Goal: Information Seeking & Learning: Learn about a topic

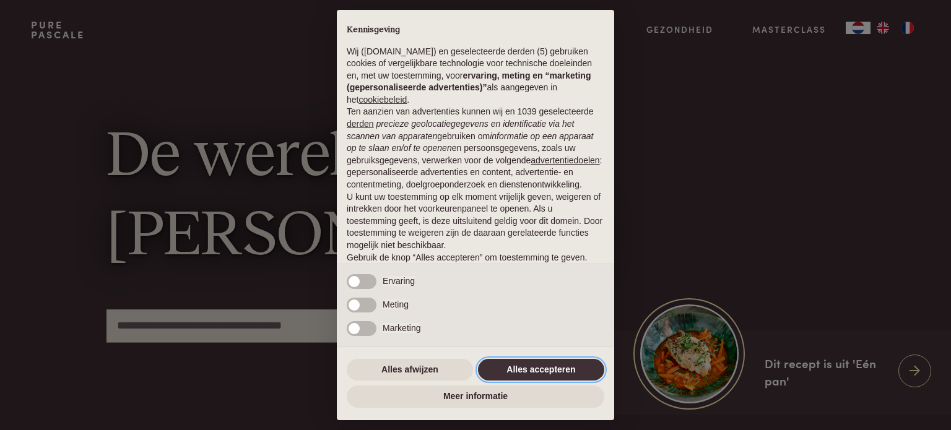
drag, startPoint x: 533, startPoint y: 374, endPoint x: 854, endPoint y: 353, distance: 321.9
click at [534, 373] on button "Alles accepteren" at bounding box center [541, 370] width 126 height 22
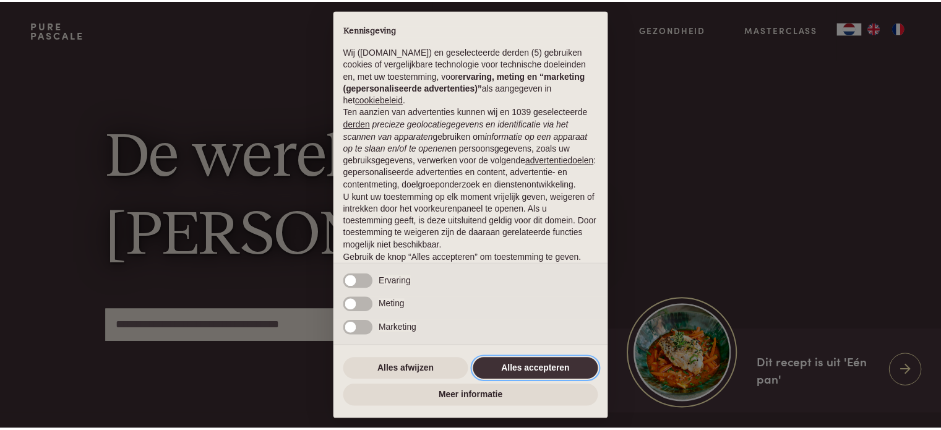
scroll to position [67, 0]
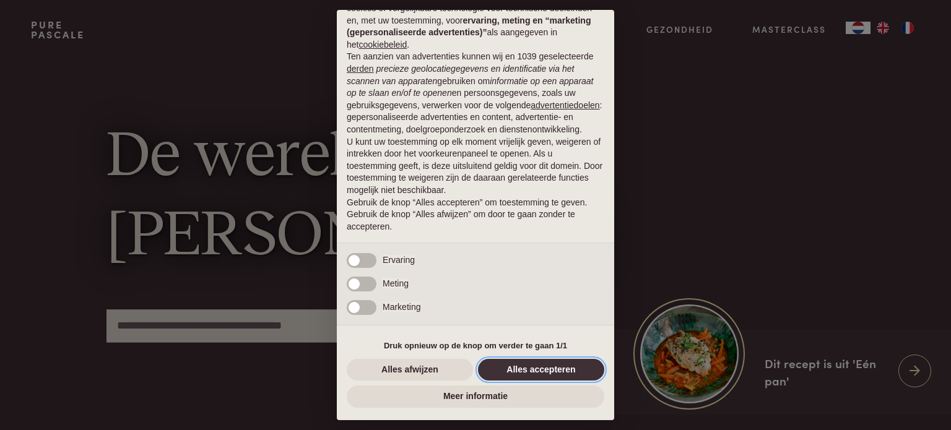
click at [560, 370] on button "Alles accepteren" at bounding box center [541, 370] width 126 height 22
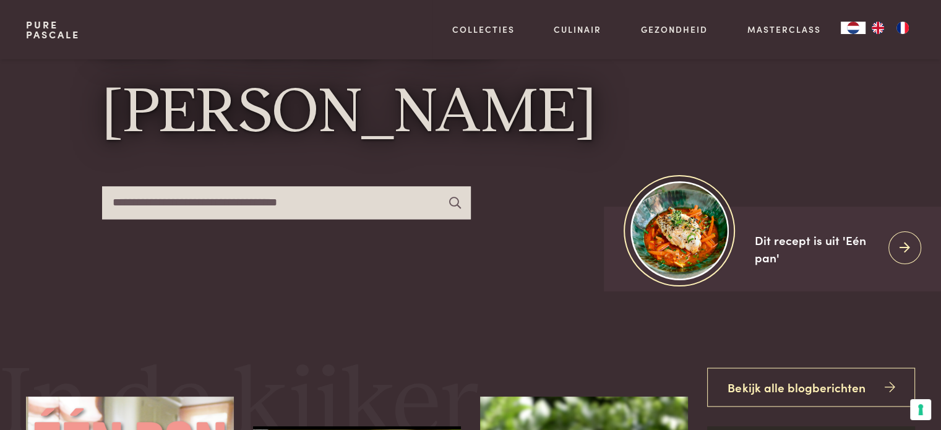
scroll to position [124, 0]
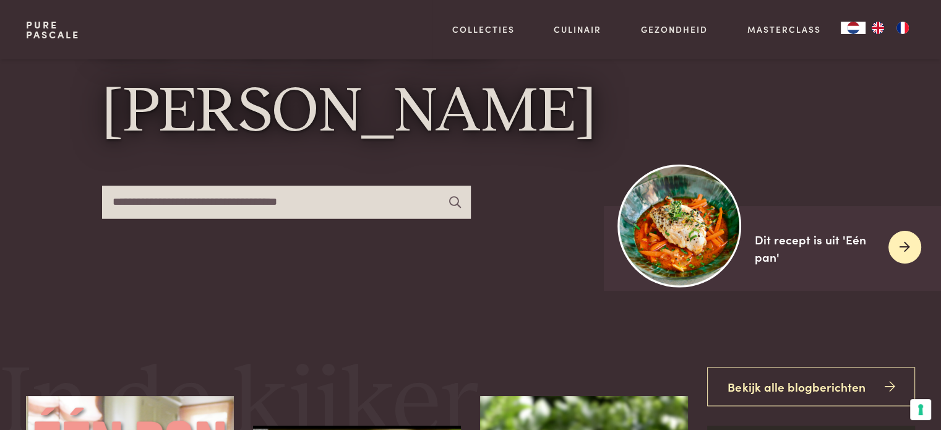
click at [690, 241] on img at bounding box center [679, 225] width 123 height 123
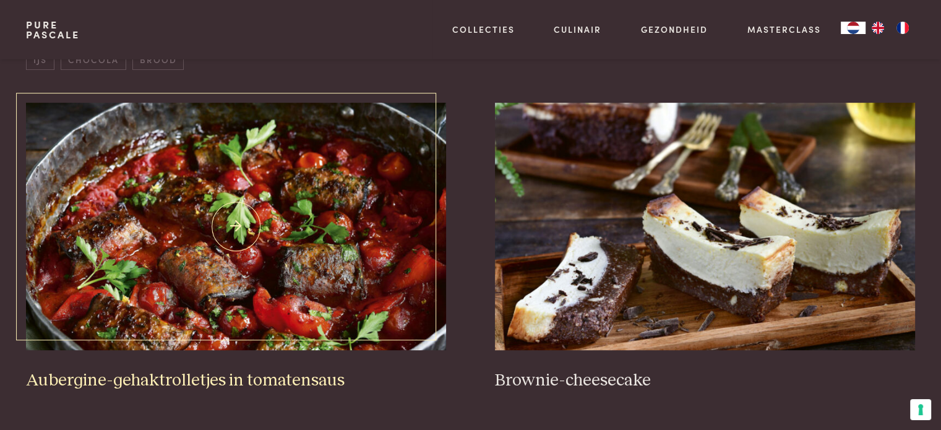
scroll to position [495, 0]
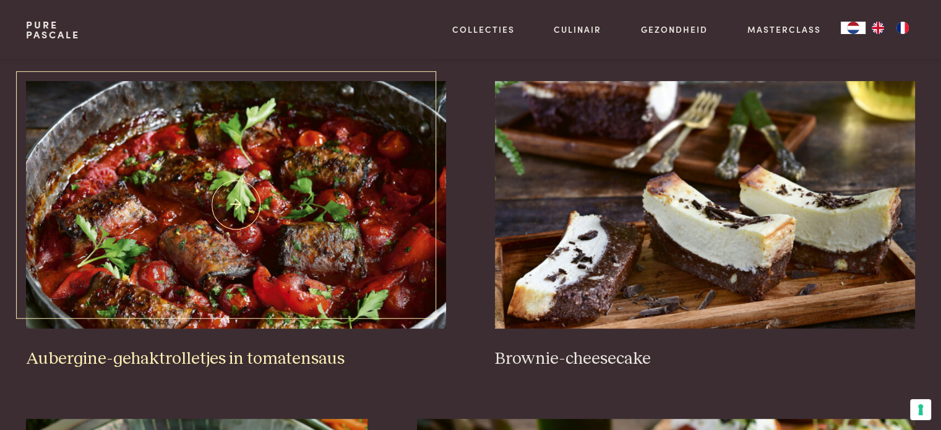
click at [324, 247] on img at bounding box center [236, 205] width 420 height 248
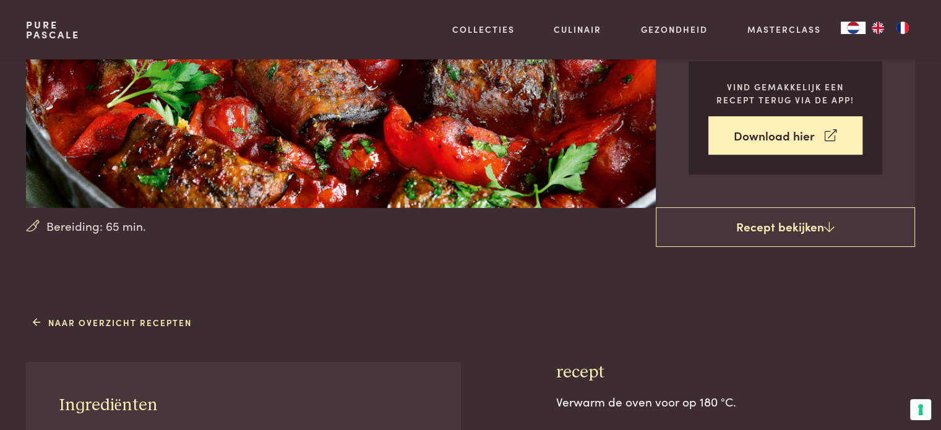
scroll to position [124, 0]
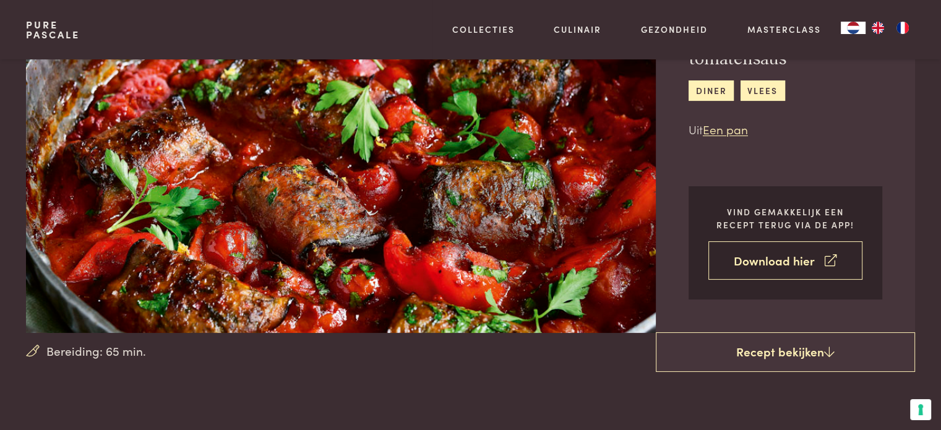
click at [822, 266] on link "Download hier" at bounding box center [786, 260] width 154 height 39
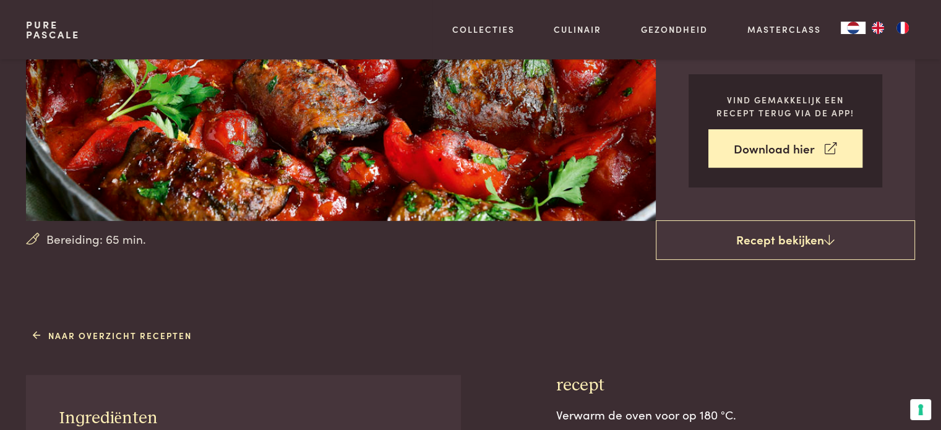
scroll to position [433, 0]
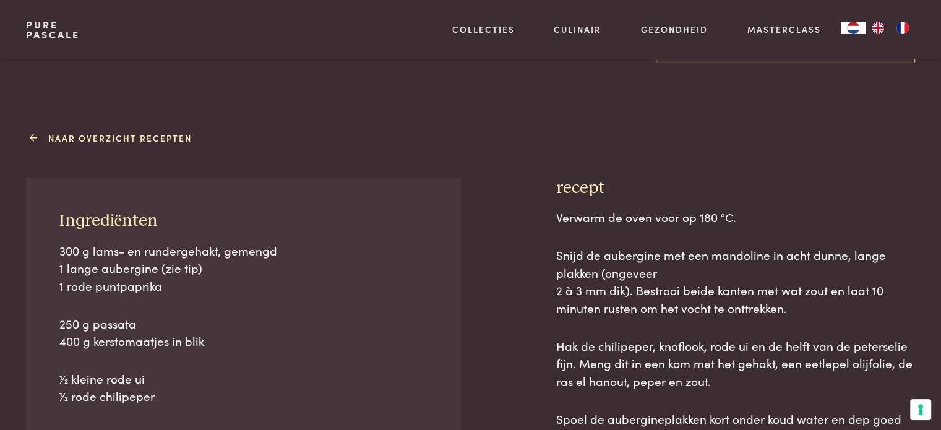
click at [102, 137] on link "Naar overzicht recepten" at bounding box center [112, 138] width 159 height 13
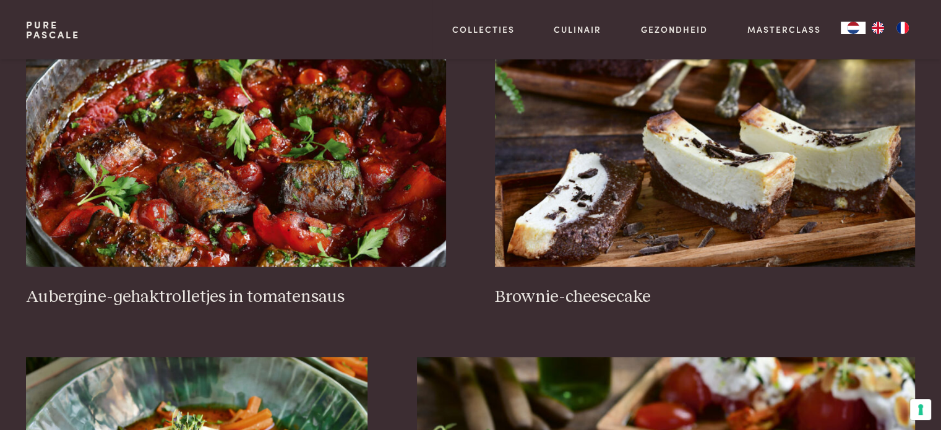
scroll to position [867, 0]
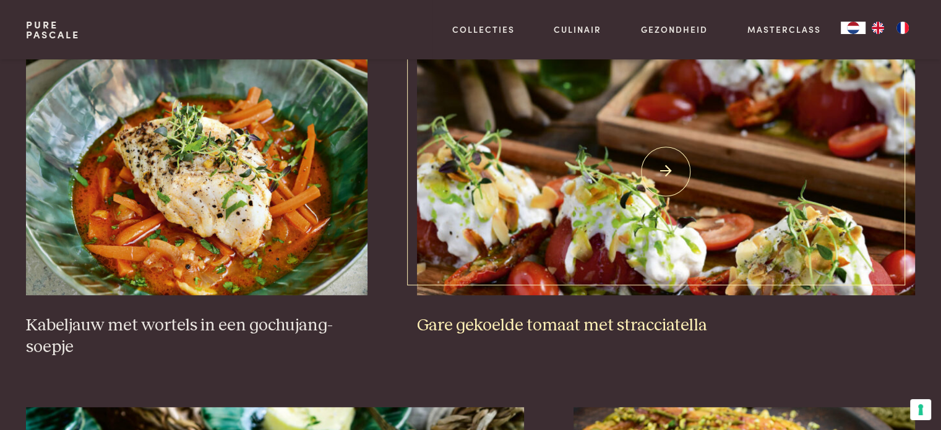
click at [582, 211] on img at bounding box center [666, 172] width 498 height 248
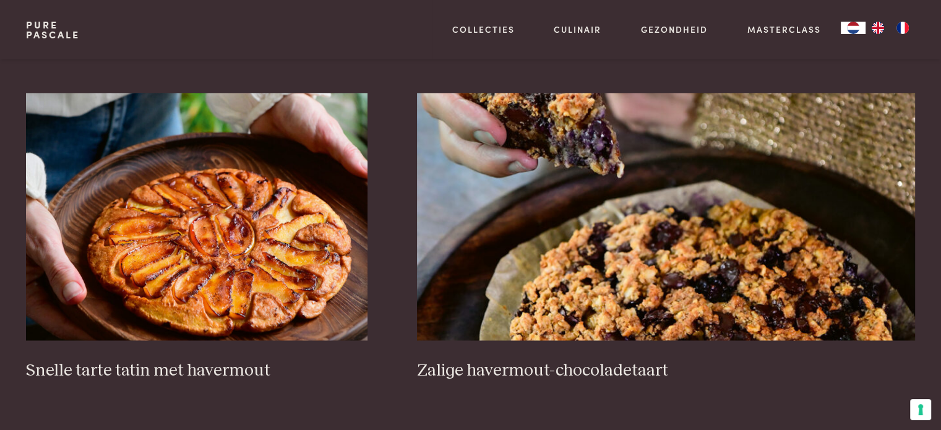
scroll to position [2228, 0]
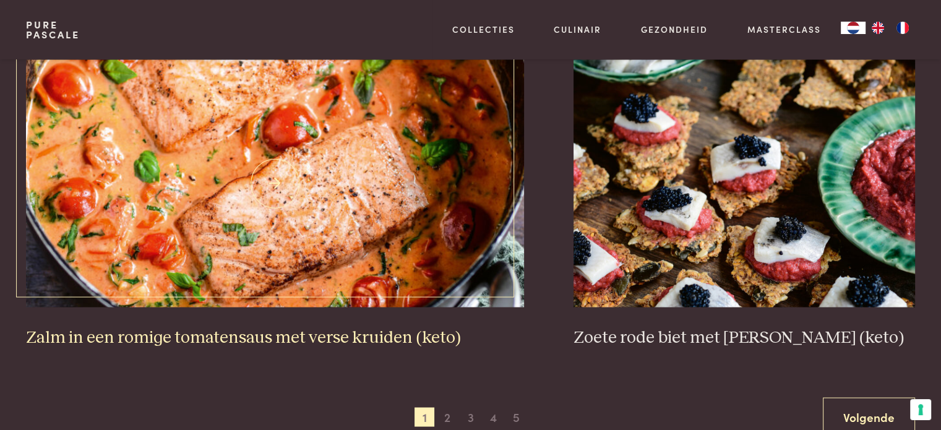
click at [262, 183] on img at bounding box center [275, 183] width 498 height 248
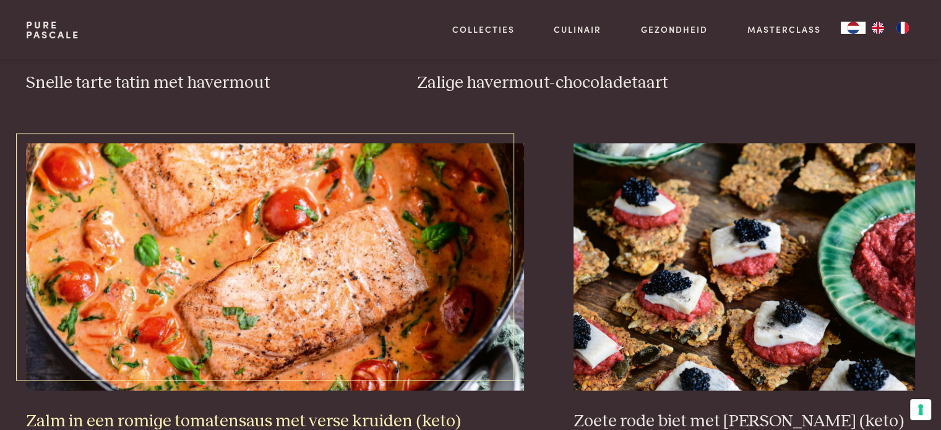
scroll to position [2516, 0]
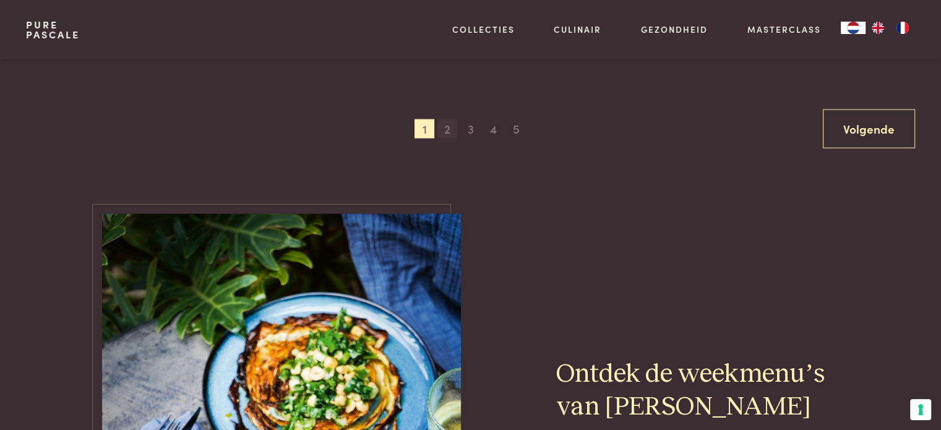
click at [448, 129] on span "2" at bounding box center [448, 129] width 20 height 20
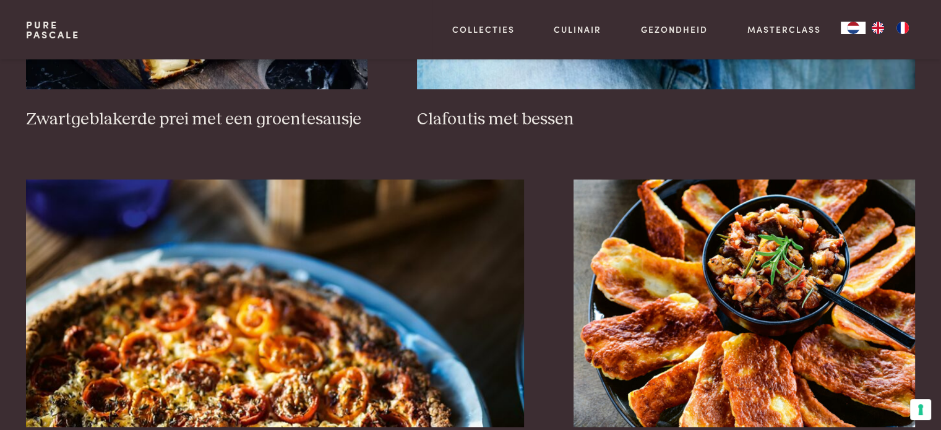
scroll to position [1151, 0]
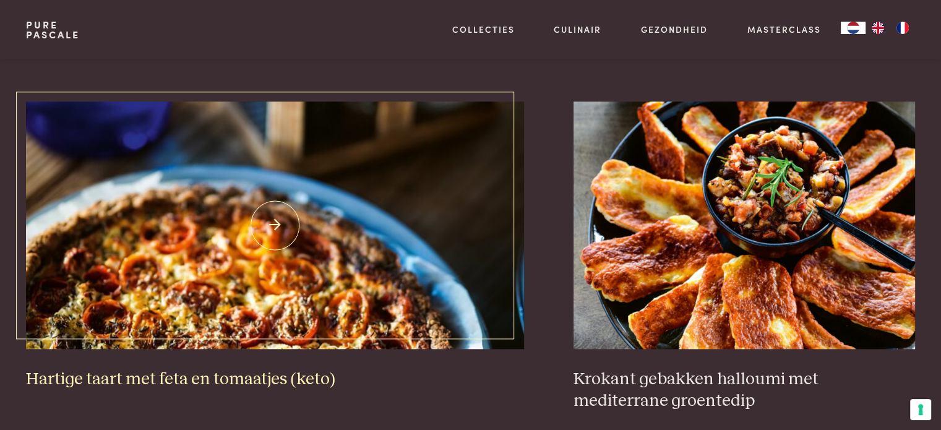
click at [314, 254] on img at bounding box center [275, 226] width 498 height 248
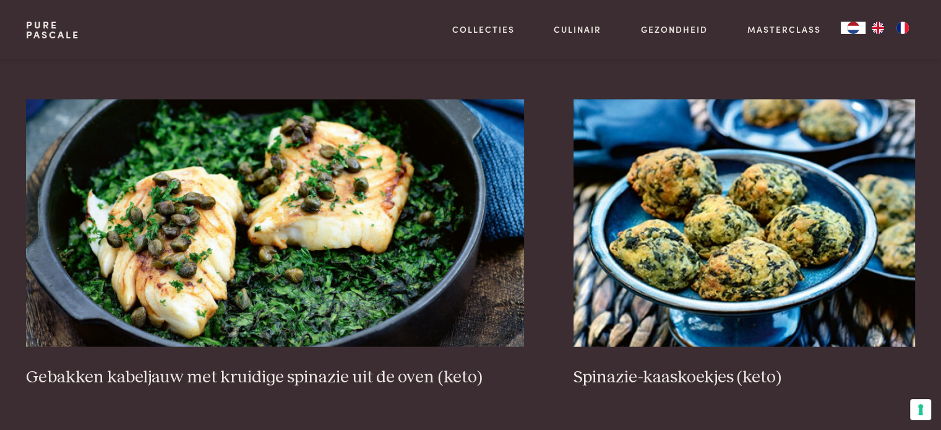
scroll to position [2265, 0]
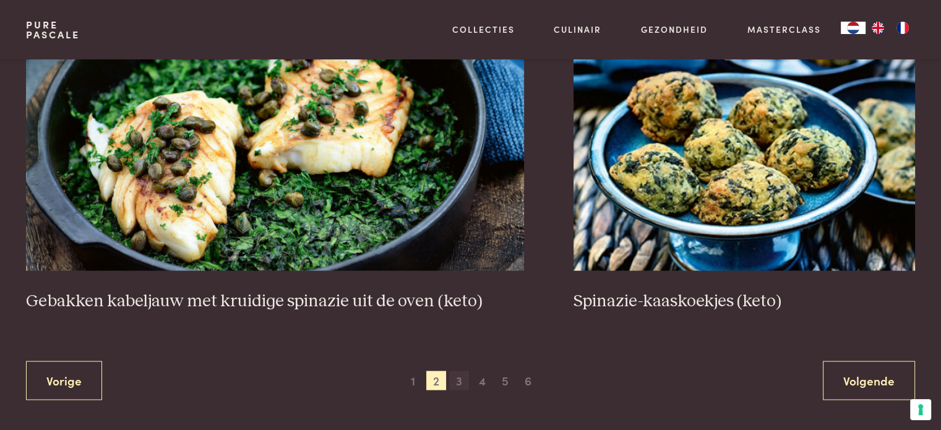
click at [462, 381] on span "3" at bounding box center [459, 381] width 20 height 20
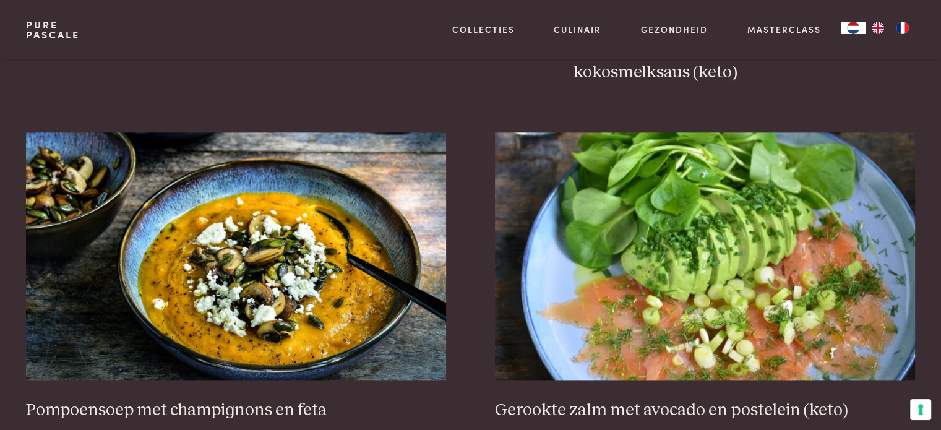
scroll to position [1584, 0]
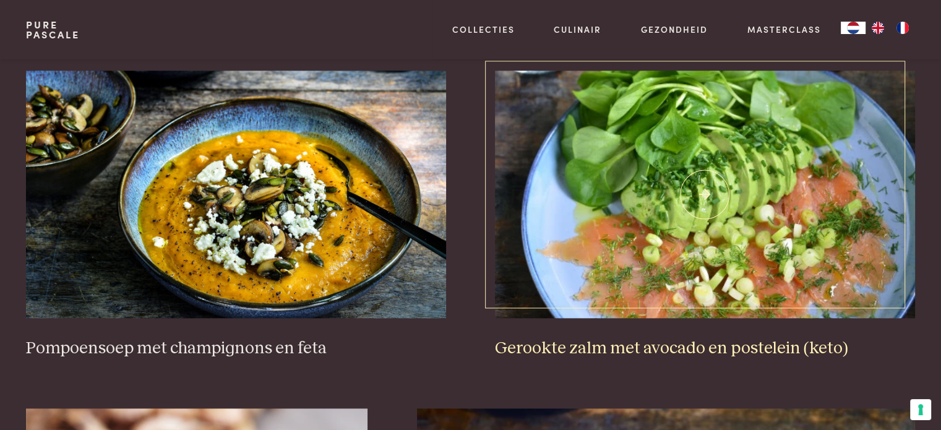
click at [683, 225] on img at bounding box center [705, 195] width 420 height 248
click at [619, 345] on h3 "Gerookte zalm met avocado en postelein (keto)" at bounding box center [705, 349] width 420 height 22
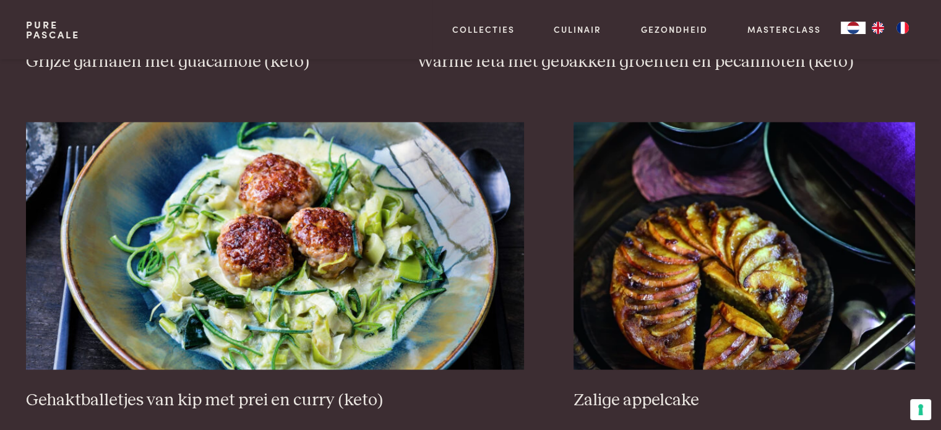
scroll to position [2265, 0]
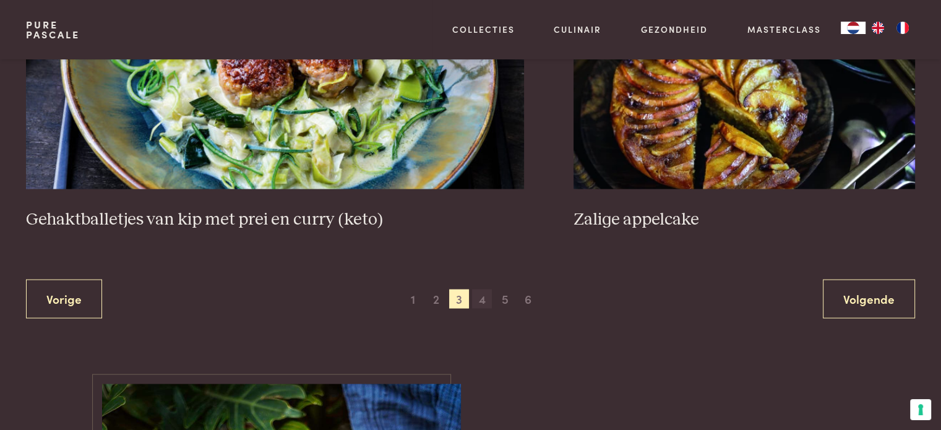
click at [483, 301] on span "4" at bounding box center [482, 300] width 20 height 20
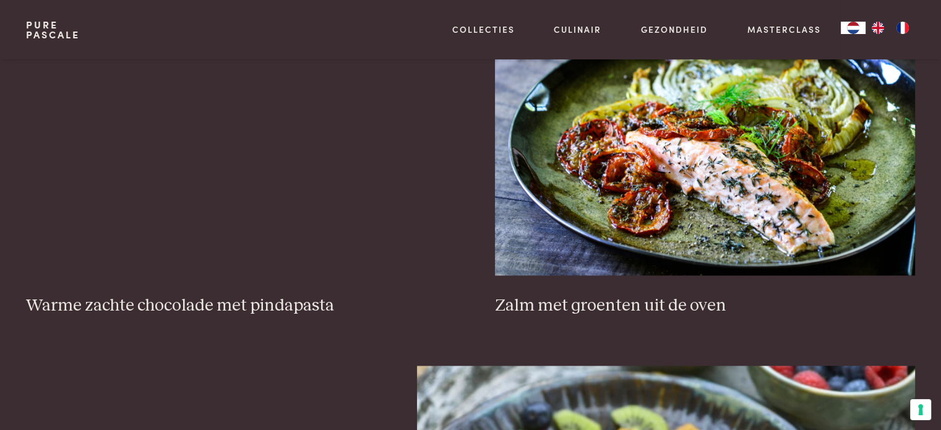
scroll to position [1893, 0]
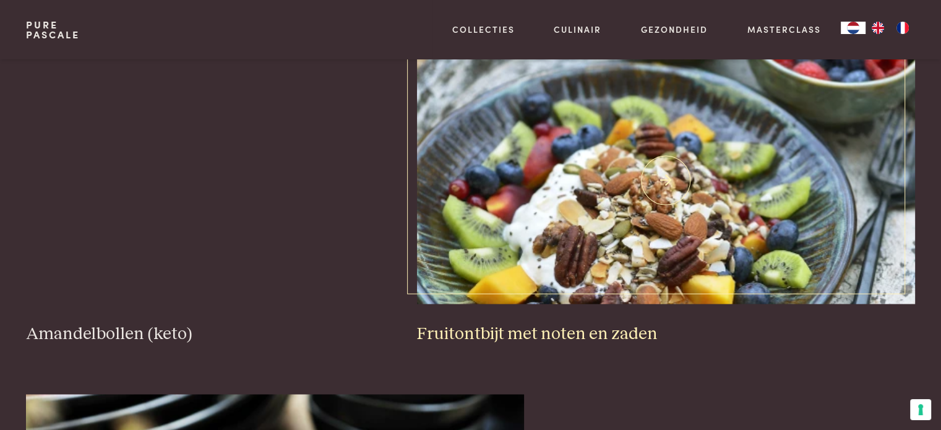
click at [492, 241] on img at bounding box center [666, 180] width 498 height 248
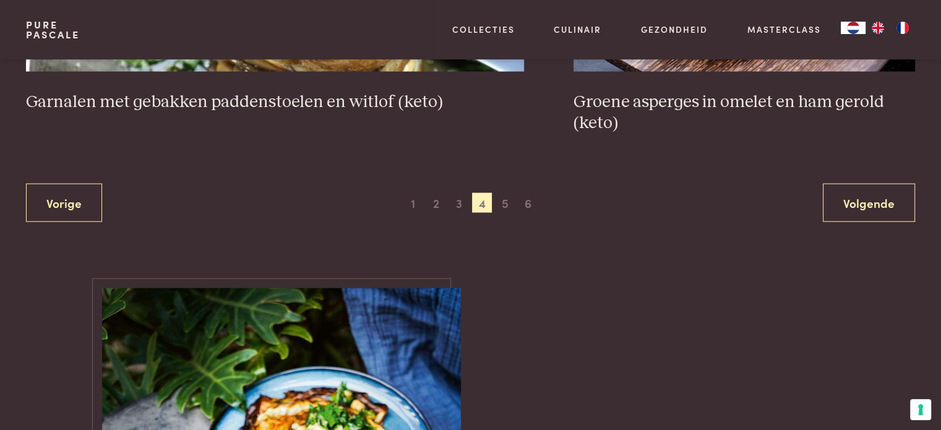
scroll to position [2327, 0]
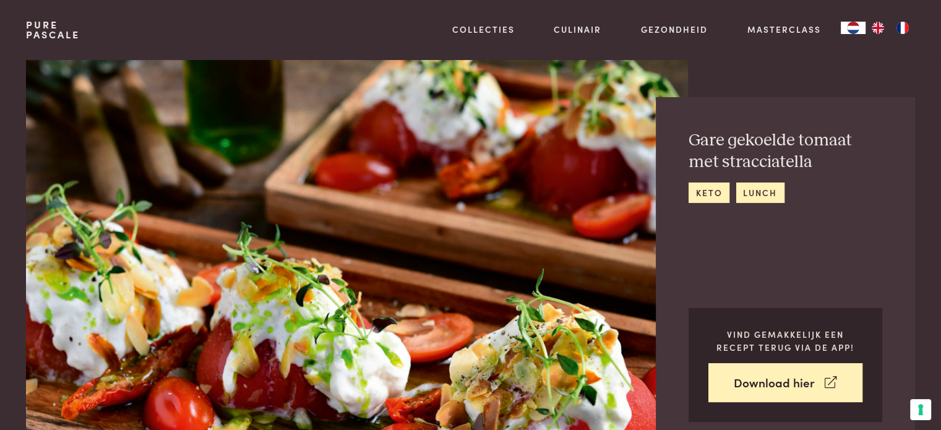
scroll to position [62, 0]
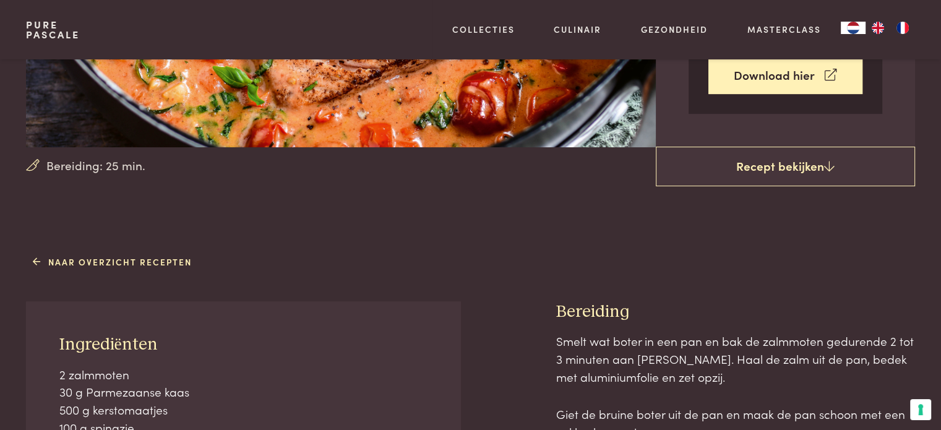
scroll to position [495, 0]
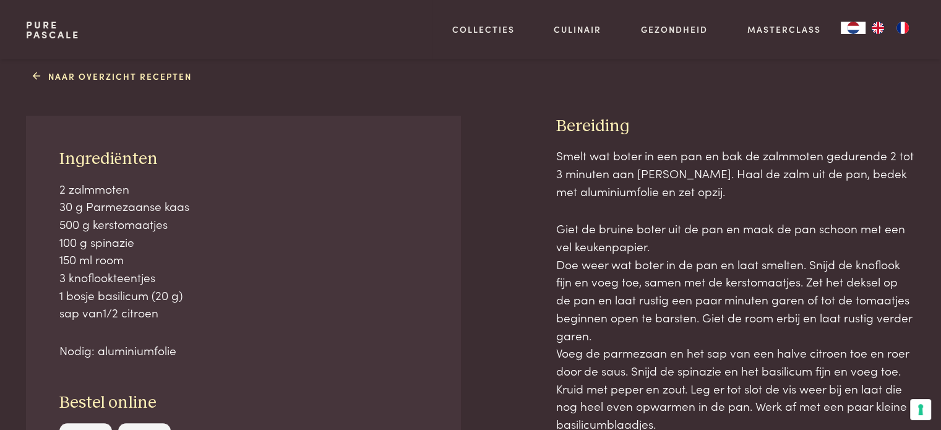
click at [62, 152] on span "Ingrediënten" at bounding box center [108, 158] width 98 height 17
drag, startPoint x: 58, startPoint y: 153, endPoint x: 186, endPoint y: 345, distance: 231.6
click at [186, 345] on div "Ingrediënten 2 zalmmoten 30 g Parmezaanse kaas 500 g kerstomaatjes 100 g spinaz…" at bounding box center [243, 312] width 435 height 393
copy div "Ingrediënten 2 zalmmoten 30 g Parmezaanse kaas 500 g kerstomaatjes 100 g spinaz…"
click at [540, 128] on div "Ingrediënten 2 zalmmoten 30 g Parmezaanse kaas 500 g kerstomaatjes 100 g spinaz…" at bounding box center [470, 354] width 889 height 477
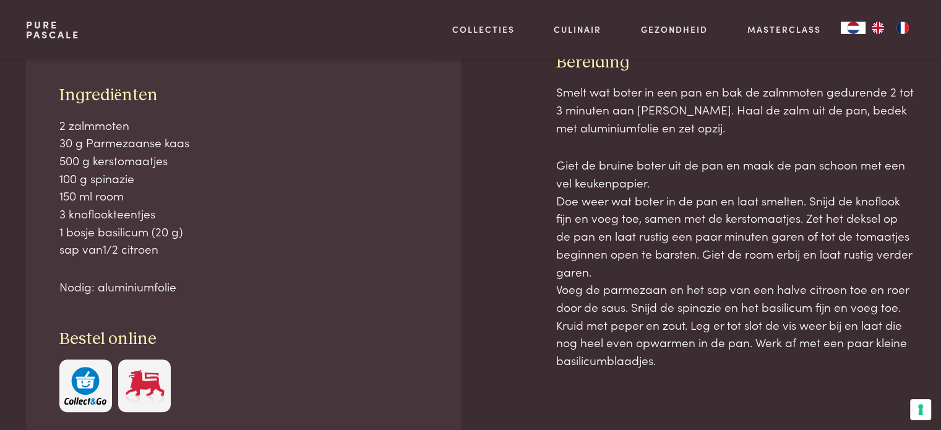
scroll to position [574, 0]
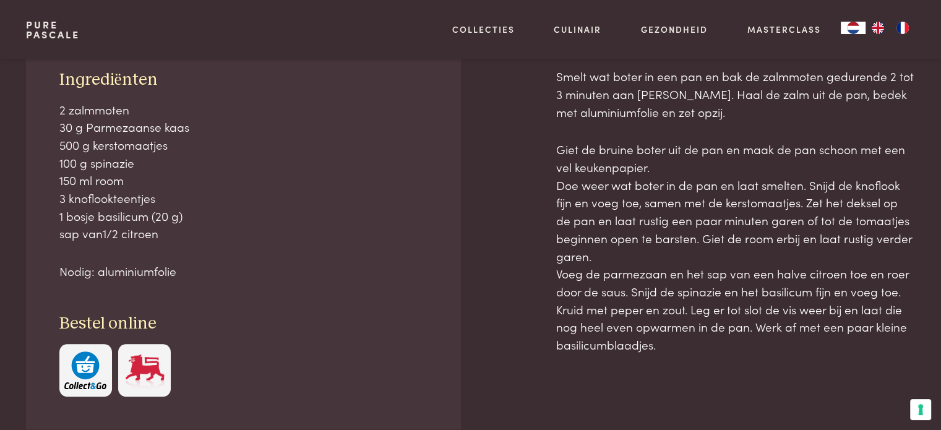
drag, startPoint x: 556, startPoint y: 123, endPoint x: 733, endPoint y: 353, distance: 290.1
click at [733, 353] on div "Bereiding Smelt wat boter in een pan en bak de zalmmoten gedurende 2 tot 3 minu…" at bounding box center [735, 275] width 359 height 477
copy div "Bereiding Smelt wat boter in een pan en bak de zalmmoten gedurende 2 tot 3 minu…"
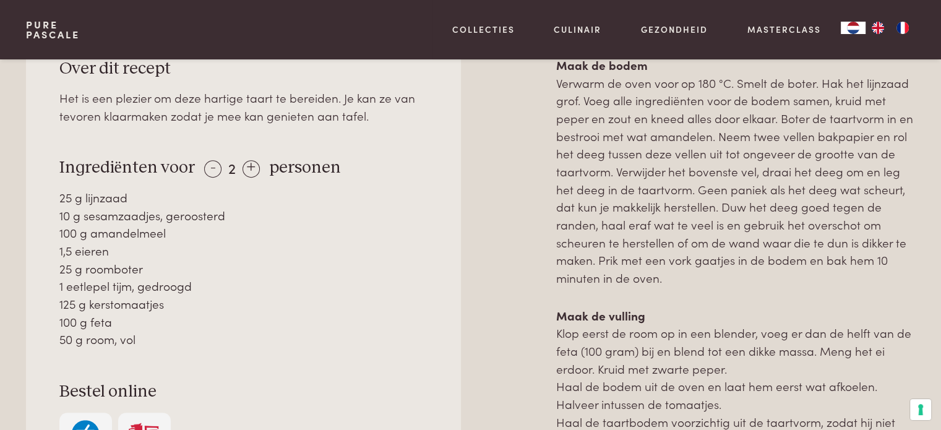
scroll to position [990, 0]
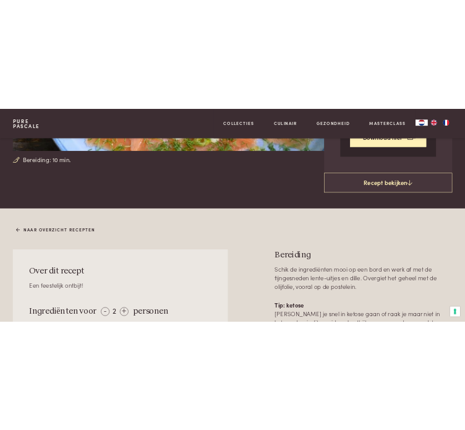
scroll to position [619, 0]
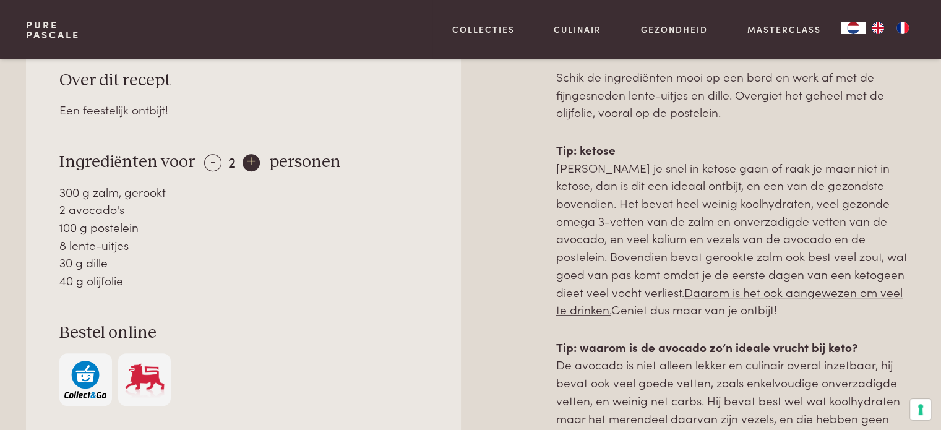
click at [250, 161] on div "+" at bounding box center [251, 162] width 17 height 17
drag, startPoint x: 59, startPoint y: 190, endPoint x: 143, endPoint y: 276, distance: 119.9
click at [143, 276] on div "450 g zalm, gerookt 3 avocado's 150 g postelein 12 lente-uitjes 45 g dille 60 g…" at bounding box center [243, 236] width 369 height 106
copy div "450 g zalm, gerookt 3 avocado's 150 g postelein 12 lente-uitjes 45 g dille 60 g…"
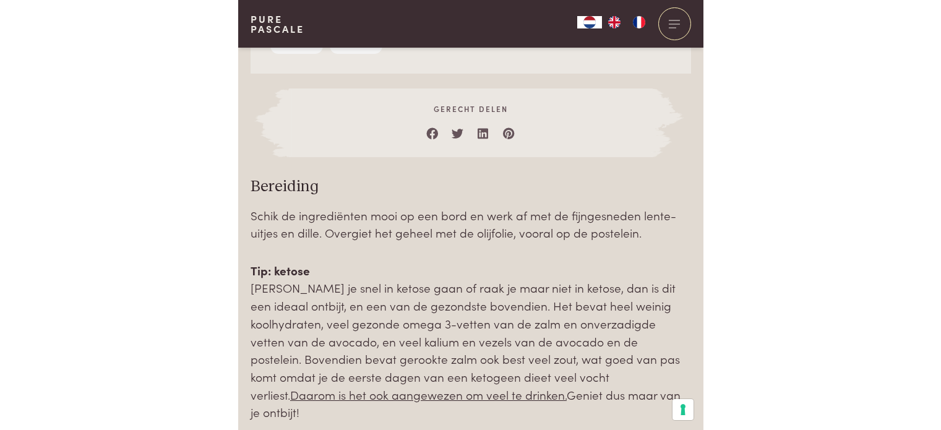
scroll to position [1424, 0]
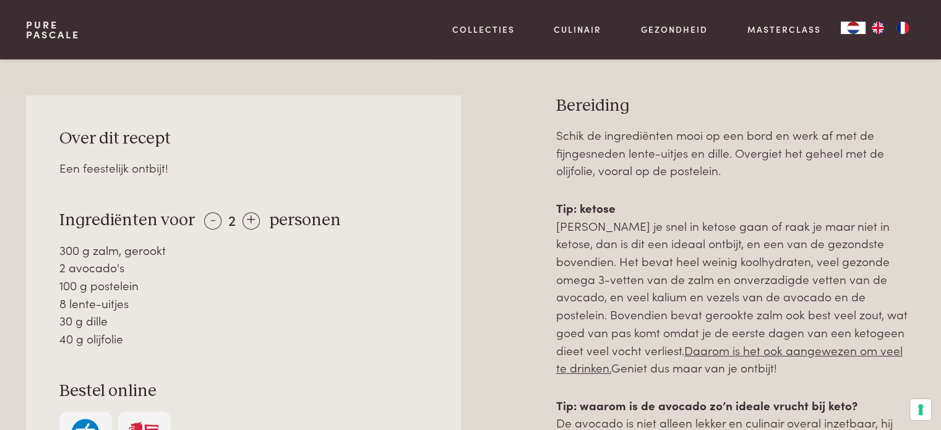
scroll to position [495, 0]
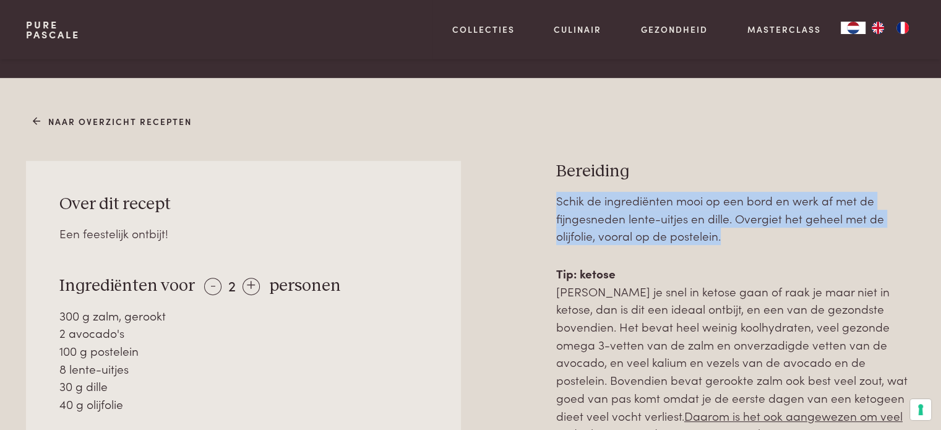
drag, startPoint x: 558, startPoint y: 200, endPoint x: 727, endPoint y: 228, distance: 171.3
click at [727, 228] on p "Schik de ingrediënten mooi op een bord en werk af met de fijngesneden lente-uit…" at bounding box center [735, 218] width 359 height 53
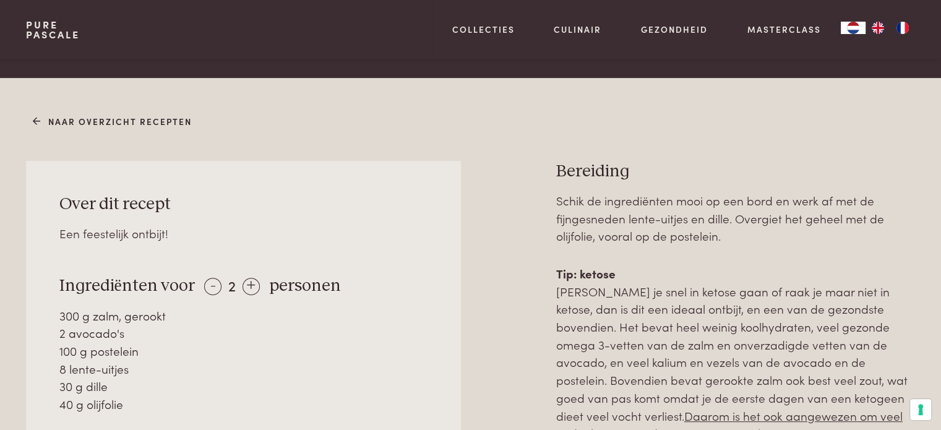
drag, startPoint x: 623, startPoint y: 165, endPoint x: 594, endPoint y: 165, distance: 28.5
click at [618, 165] on h3 "Bereiding" at bounding box center [735, 172] width 359 height 22
drag, startPoint x: 558, startPoint y: 165, endPoint x: 728, endPoint y: 229, distance: 182.0
click at [728, 229] on div "Bereiding Schik de ingrediënten mooi op een bord en werk af met de fijngesneden…" at bounding box center [735, 437] width 359 height 552
copy div "Bereiding Schik de ingrediënten mooi op een bord en werk af met de fijngesneden…"
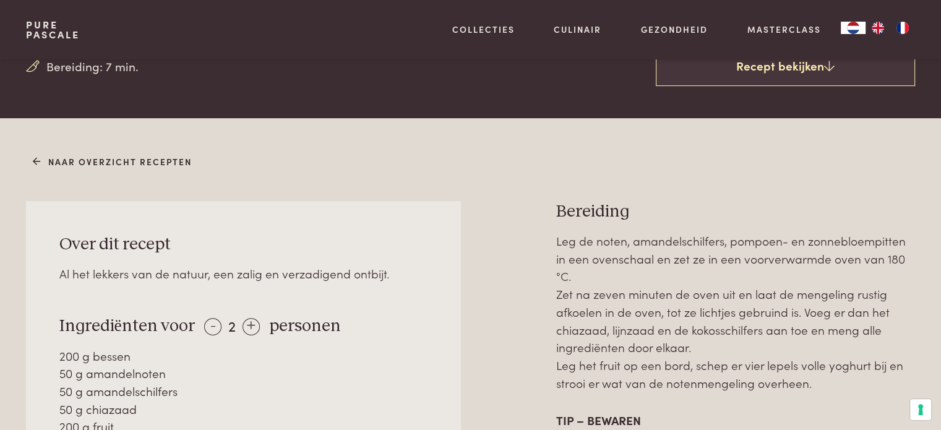
scroll to position [495, 0]
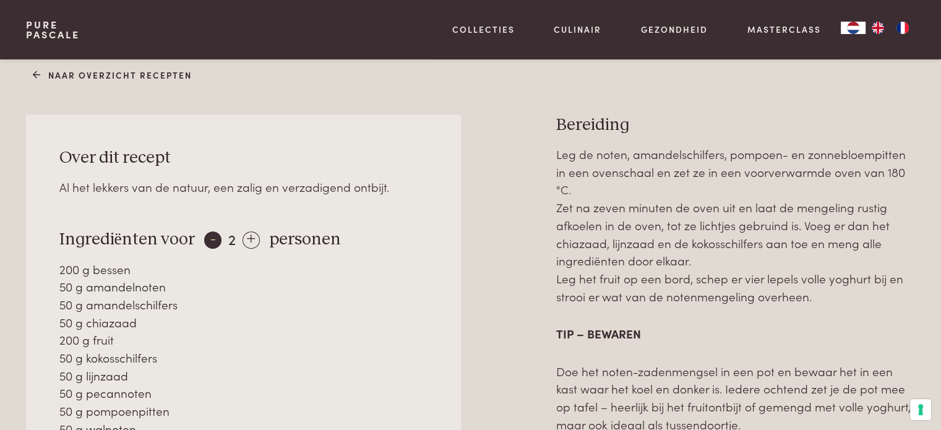
click at [212, 238] on div "-" at bounding box center [212, 239] width 17 height 17
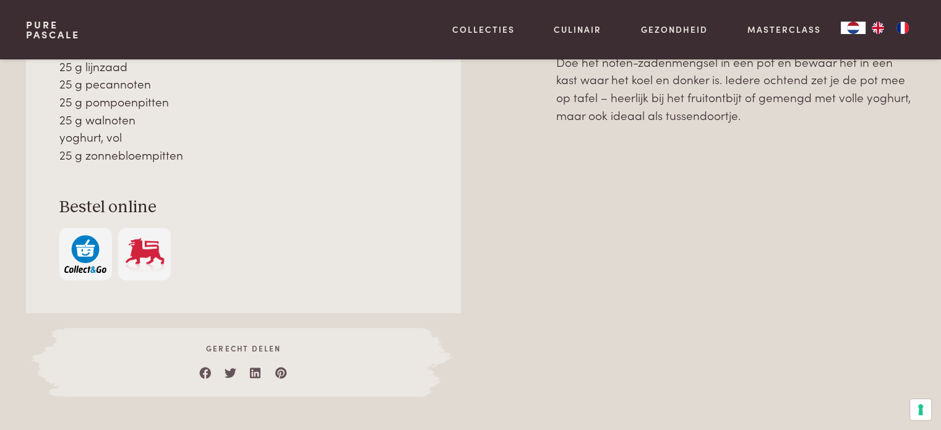
scroll to position [557, 0]
